Goal: Information Seeking & Learning: Learn about a topic

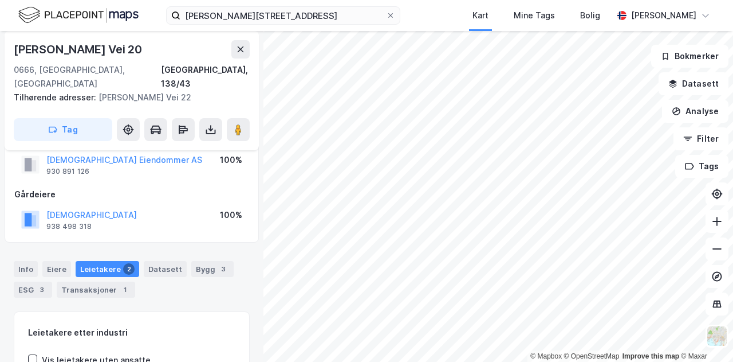
scroll to position [36, 0]
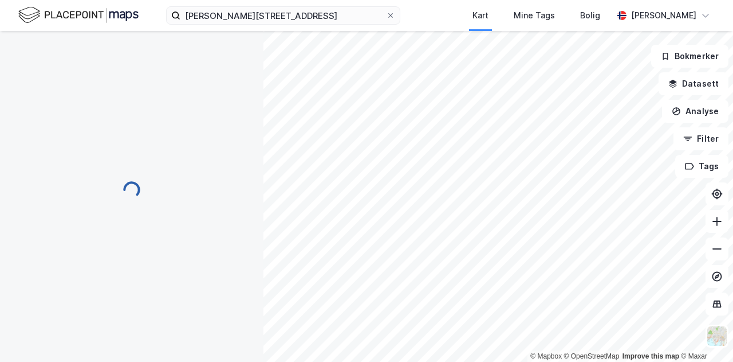
scroll to position [36, 0]
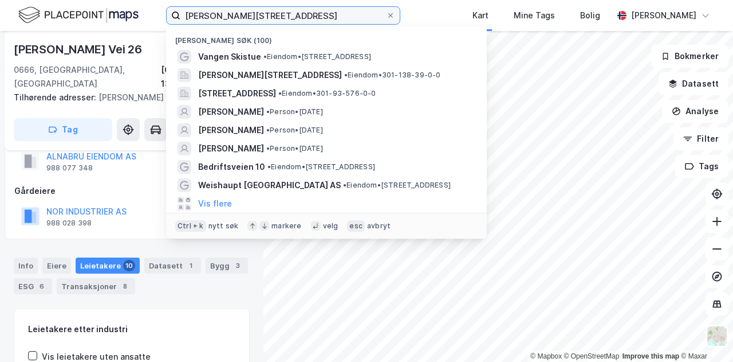
click at [326, 17] on input "[PERSON_NAME][STREET_ADDRESS]" at bounding box center [283, 15] width 206 height 17
drag, startPoint x: 323, startPoint y: 13, endPoint x: 86, endPoint y: 14, distance: 236.6
click at [86, 14] on div "[PERSON_NAME][STREET_ADDRESS] søk (100) Vangen Skistue • Eiendom • [STREET_ADDR…" at bounding box center [366, 15] width 733 height 31
paste input "Åsjordet 1A, 0382"
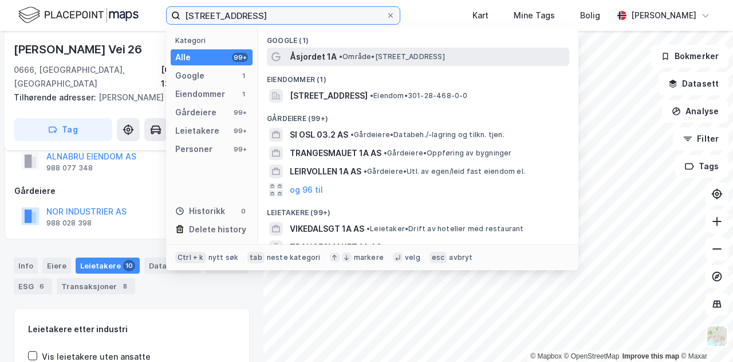
type input "[STREET_ADDRESS]"
click at [329, 61] on span "Åsjordet 1A" at bounding box center [313, 57] width 47 height 14
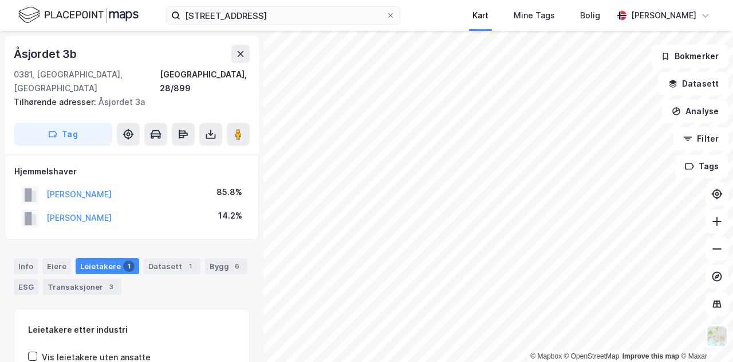
scroll to position [2, 0]
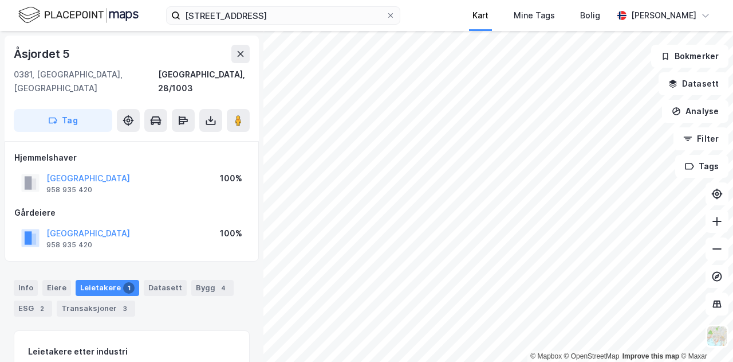
scroll to position [2, 0]
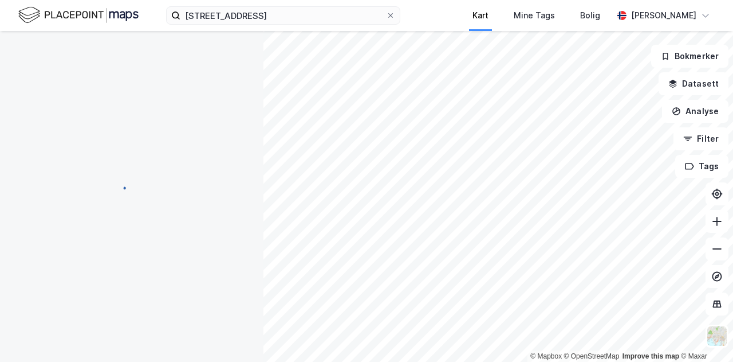
scroll to position [2, 0]
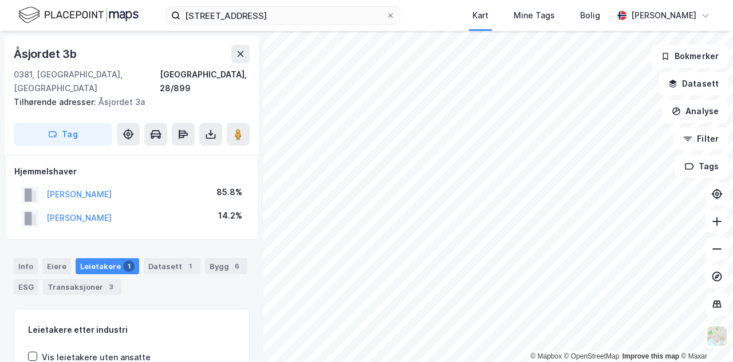
scroll to position [2, 0]
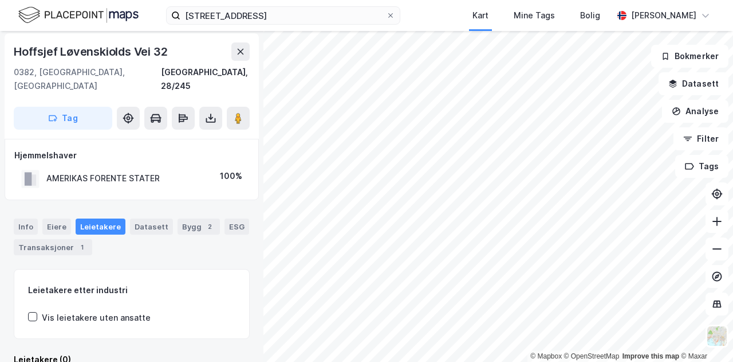
scroll to position [8, 0]
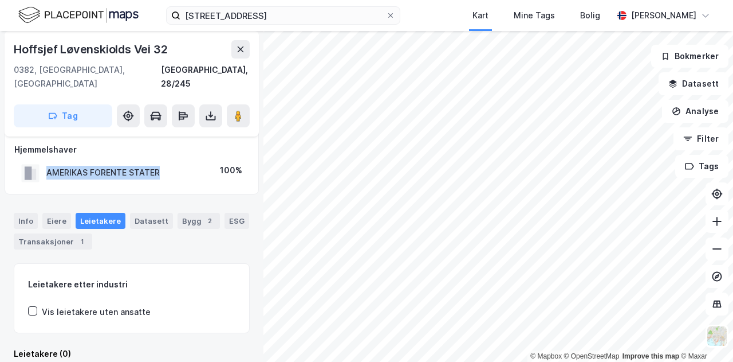
drag, startPoint x: 164, startPoint y: 155, endPoint x: 46, endPoint y: 155, distance: 118.0
click at [46, 161] on div "AMERIKAS FORENTE STATER 100%" at bounding box center [131, 172] width 235 height 23
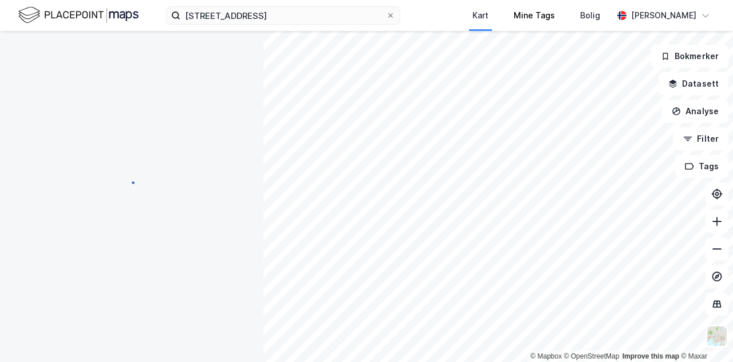
scroll to position [0, 0]
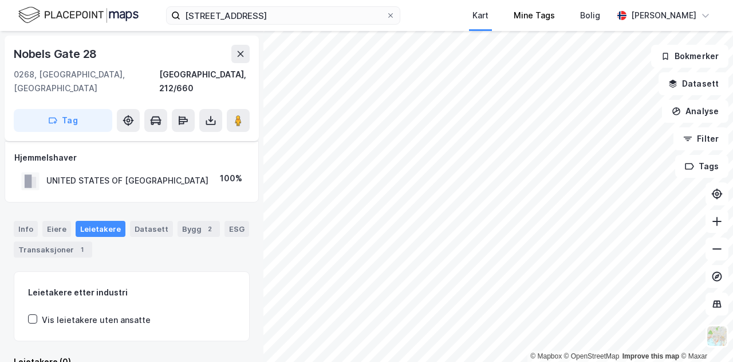
scroll to position [8, 0]
